Goal: Information Seeking & Learning: Learn about a topic

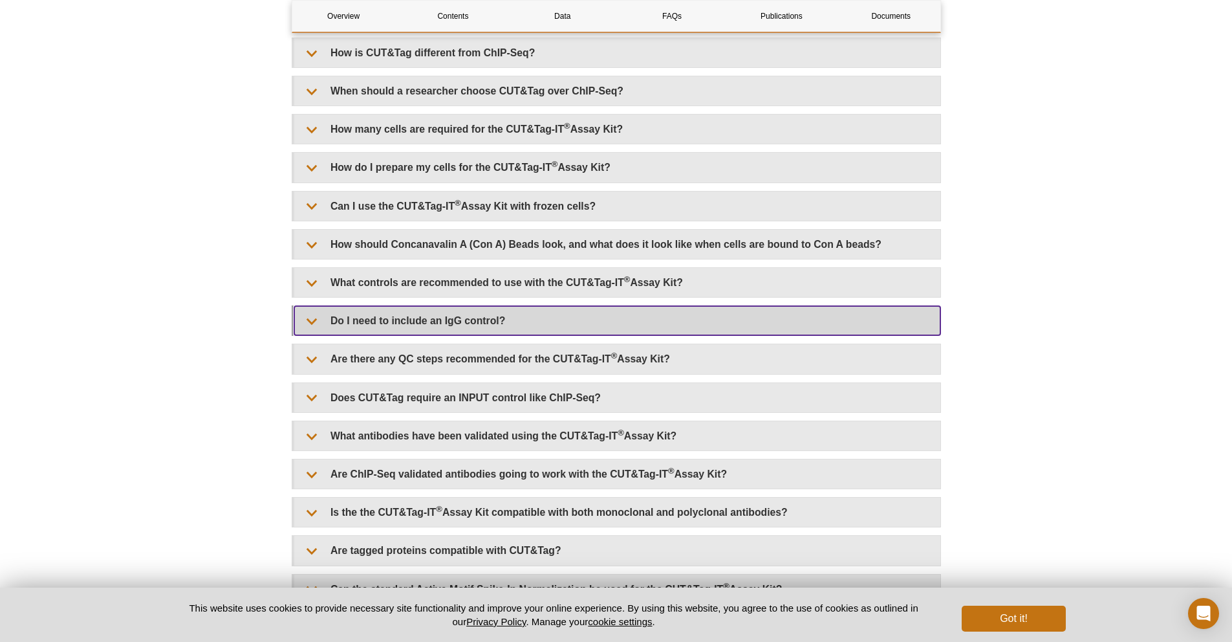
scroll to position [2596, 0]
click at [442, 327] on summary "Do I need to include an IgG control?" at bounding box center [617, 320] width 646 height 29
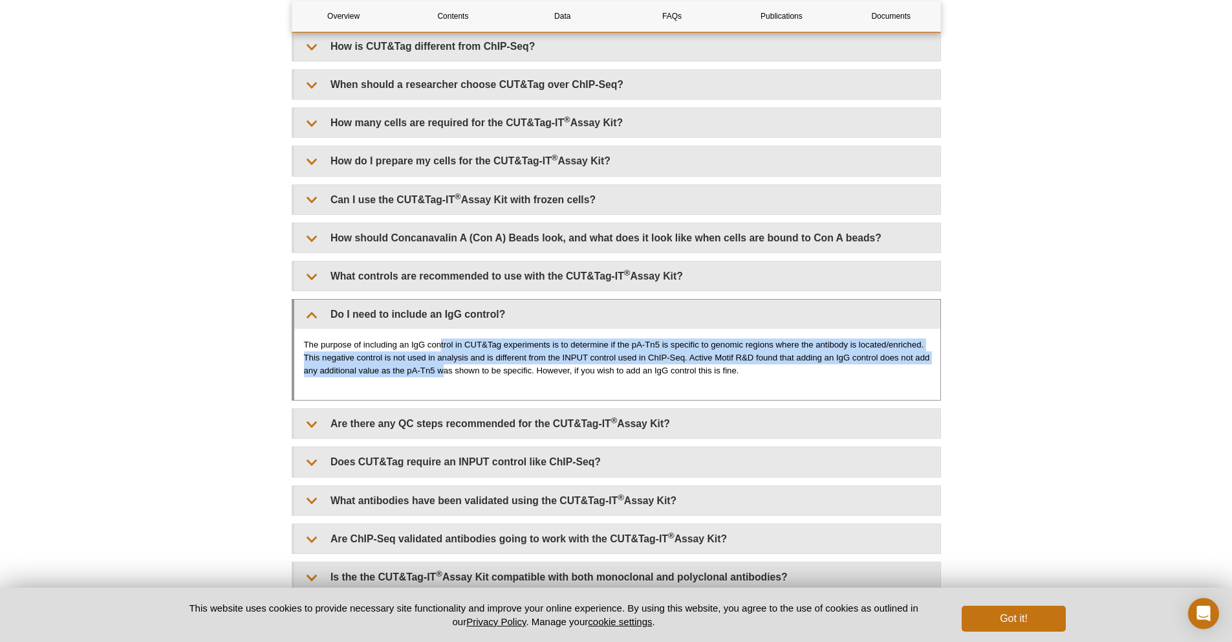
scroll to position [2576, 0]
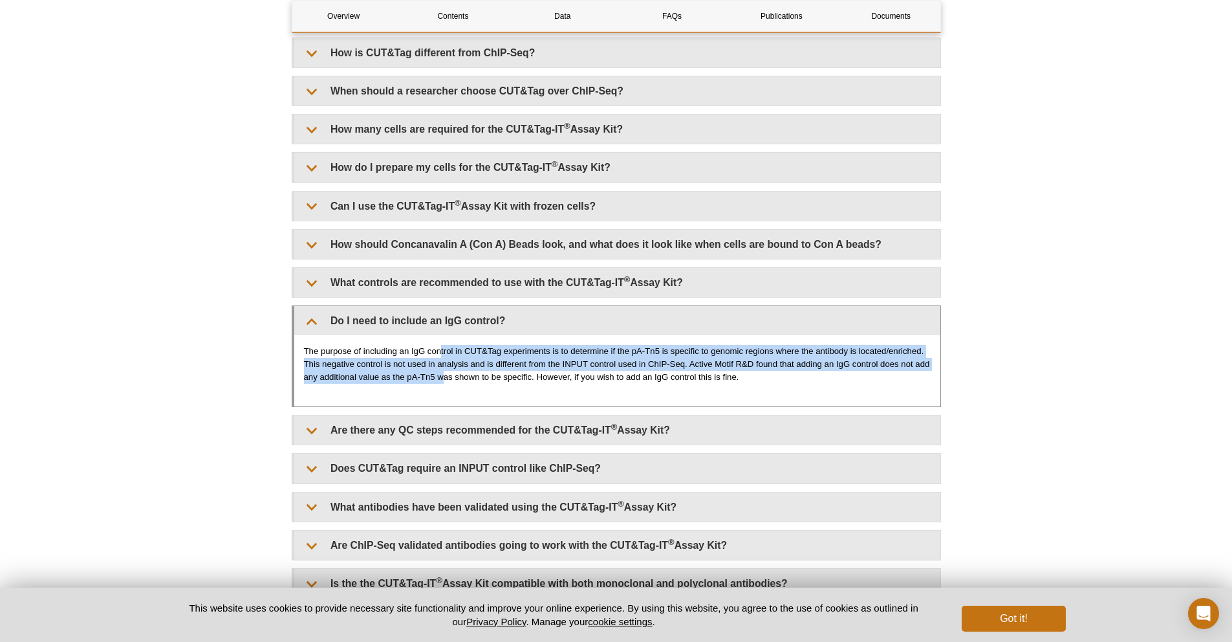
drag, startPoint x: 442, startPoint y: 350, endPoint x: 446, endPoint y: 372, distance: 22.2
click at [446, 372] on p "The purpose of including an IgG control in CUT&Tag experiments is to determine …" at bounding box center [617, 364] width 627 height 39
drag, startPoint x: 451, startPoint y: 358, endPoint x: 453, endPoint y: 376, distance: 18.2
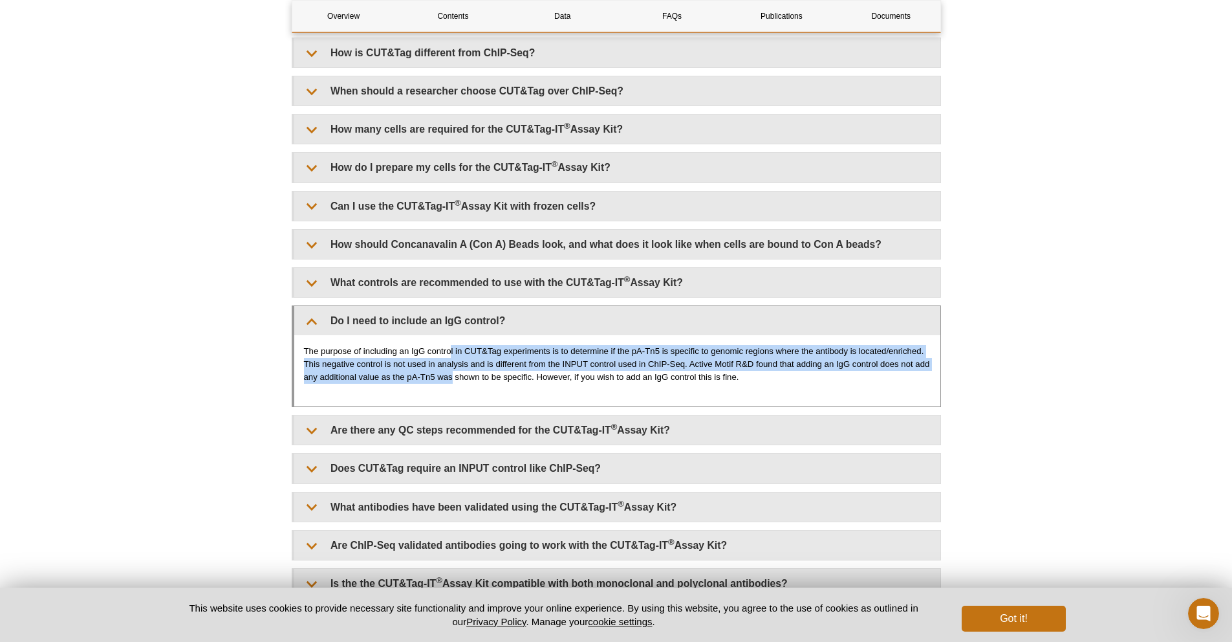
click at [453, 376] on p "The purpose of including an IgG control in CUT&Tag experiments is to determine …" at bounding box center [617, 364] width 627 height 39
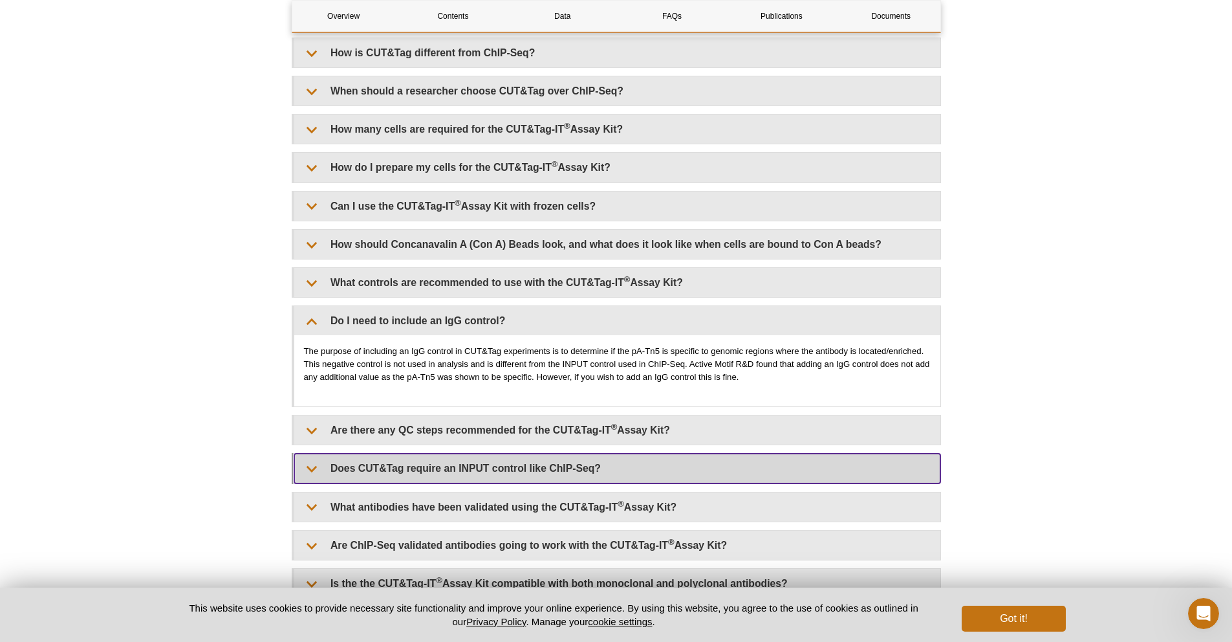
click at [497, 477] on summary "Does CUT&Tag require an INPUT control like ChIP-Seq?" at bounding box center [617, 467] width 646 height 29
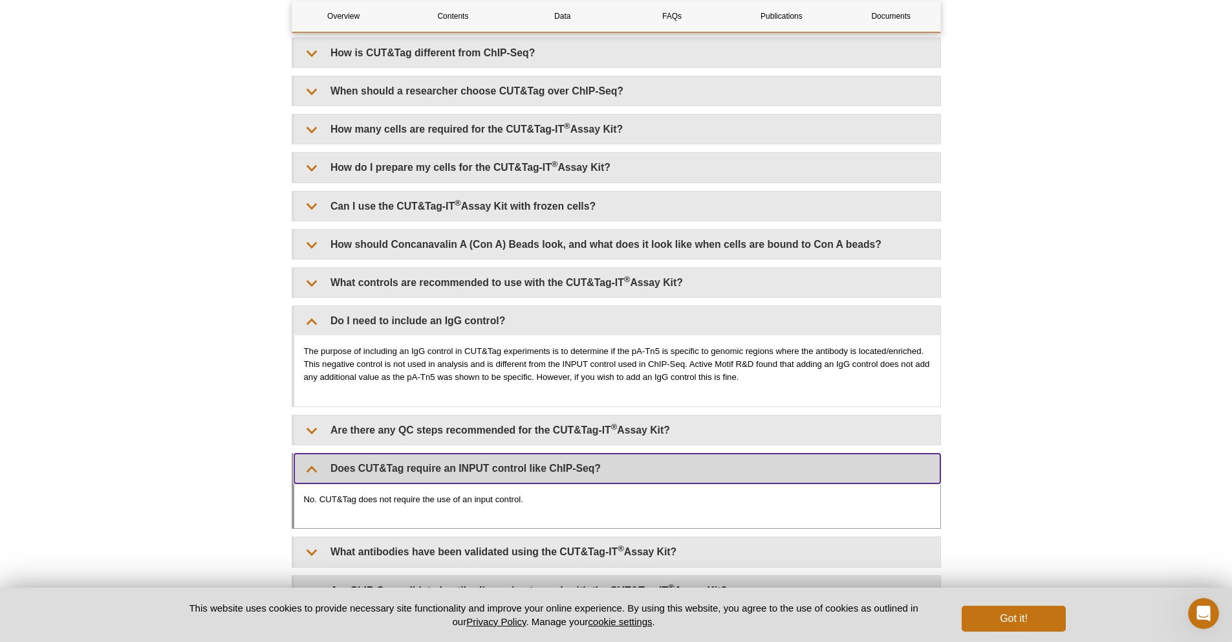
click at [497, 477] on summary "Does CUT&Tag require an INPUT control like ChIP-Seq?" at bounding box center [617, 467] width 646 height 29
